Goal: Browse casually

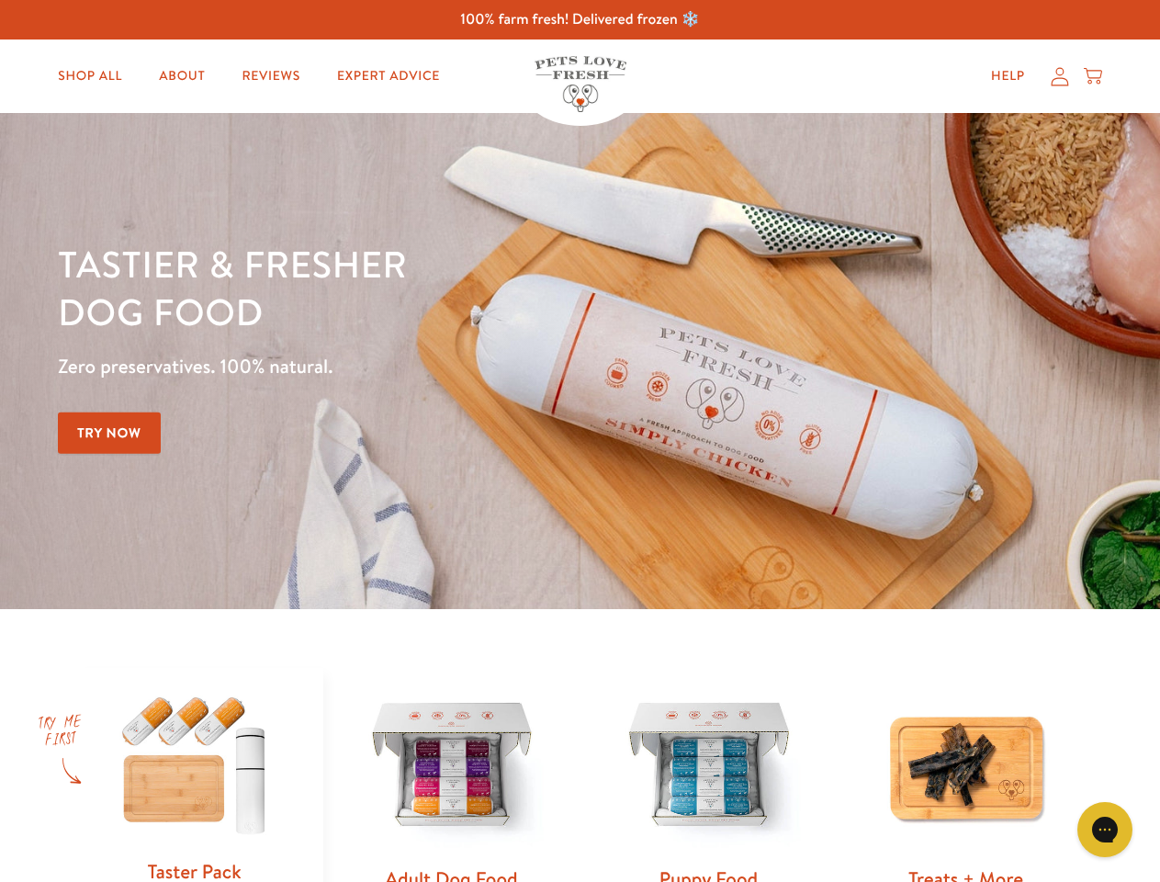
click at [580, 441] on div "Tastier & fresher dog food Zero preservatives. 100% natural. Try Now" at bounding box center [406, 361] width 696 height 243
click at [1105, 830] on icon "Gorgias live chat" at bounding box center [1104, 828] width 17 height 17
